Goal: Complete application form

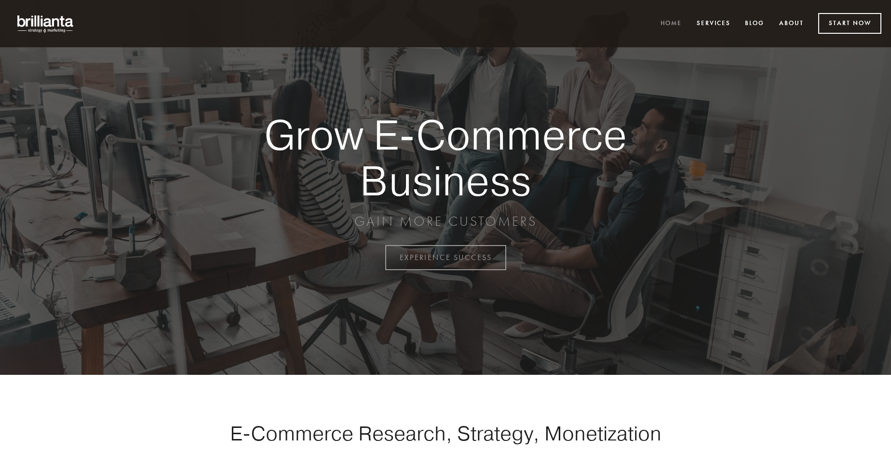
scroll to position [2528, 0]
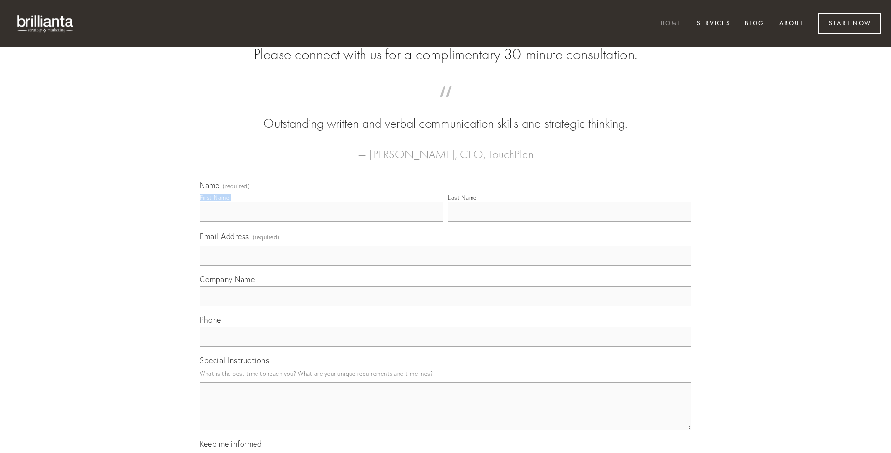
type input "[PERSON_NAME]"
click at [570, 222] on input "Last Name" at bounding box center [570, 212] width 244 height 20
type input "[PERSON_NAME]"
click at [446, 266] on input "Email Address (required)" at bounding box center [446, 255] width 492 height 20
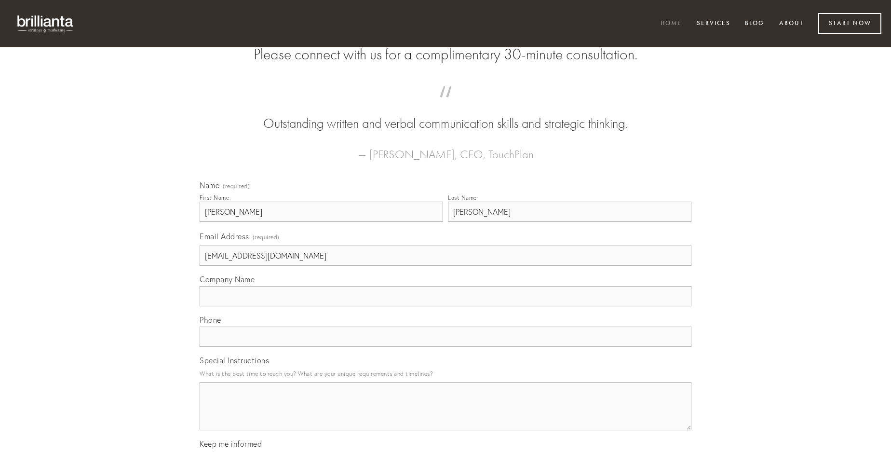
type input "[EMAIL_ADDRESS][DOMAIN_NAME]"
click at [446, 306] on input "Company Name" at bounding box center [446, 296] width 492 height 20
type input "depopulo"
click at [446, 347] on input "text" at bounding box center [446, 337] width 492 height 20
click at [446, 415] on textarea "Special Instructions" at bounding box center [446, 406] width 492 height 48
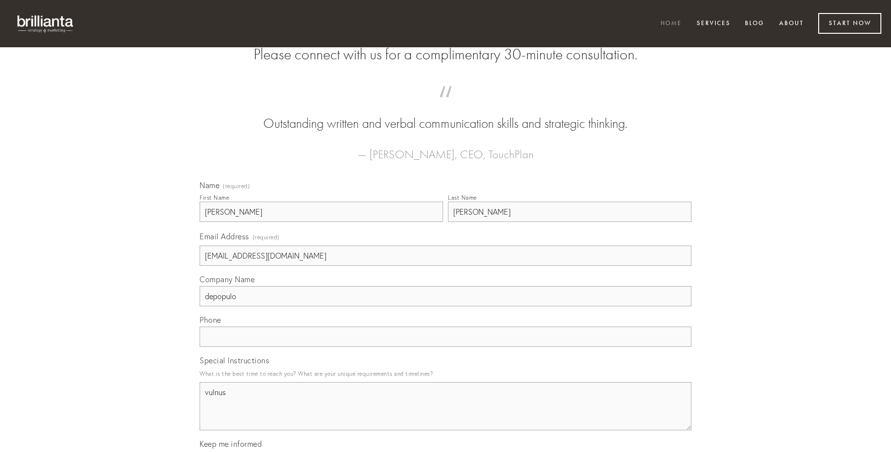
type textarea "vulnus"
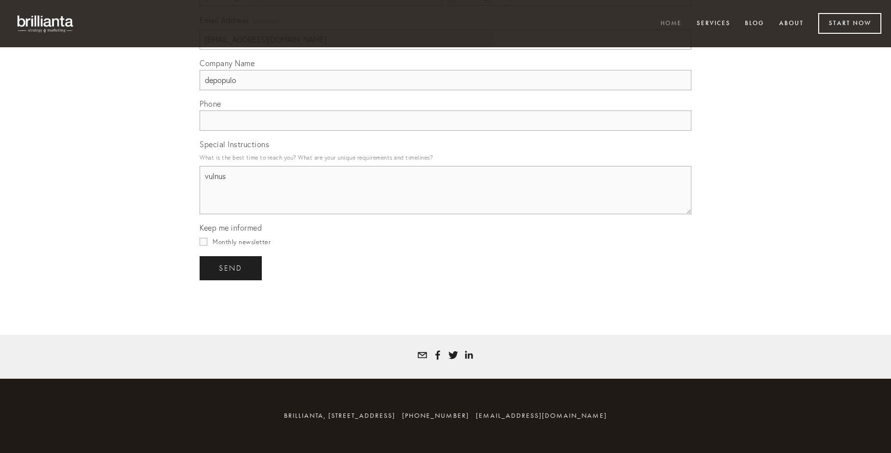
click at [232, 268] on span "send" at bounding box center [231, 268] width 24 height 9
